Goal: Transaction & Acquisition: Purchase product/service

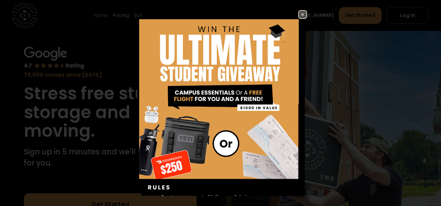
click at [299, 15] on img at bounding box center [302, 14] width 7 height 7
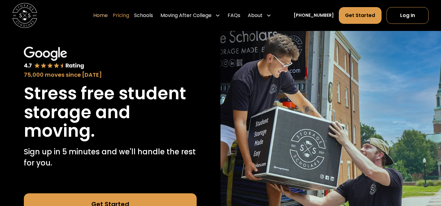
click at [129, 17] on link "Pricing" at bounding box center [121, 15] width 16 height 17
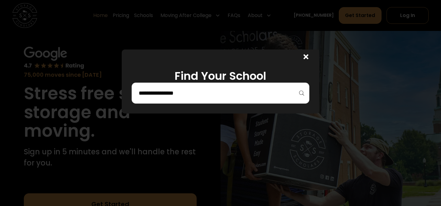
click at [265, 96] on input "search" at bounding box center [220, 93] width 165 height 11
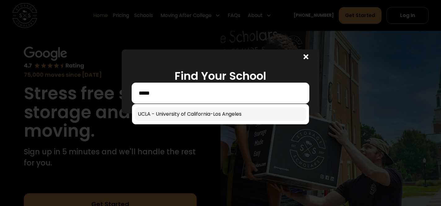
type input "****"
click at [210, 109] on link at bounding box center [221, 114] width 172 height 14
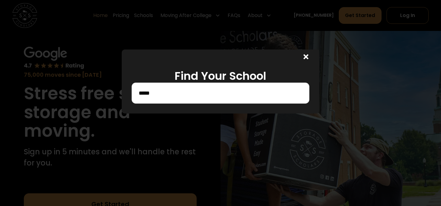
click at [305, 57] on icon at bounding box center [305, 56] width 5 height 5
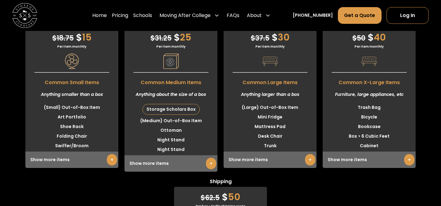
scroll to position [1590, 0]
